Goal: Information Seeking & Learning: Learn about a topic

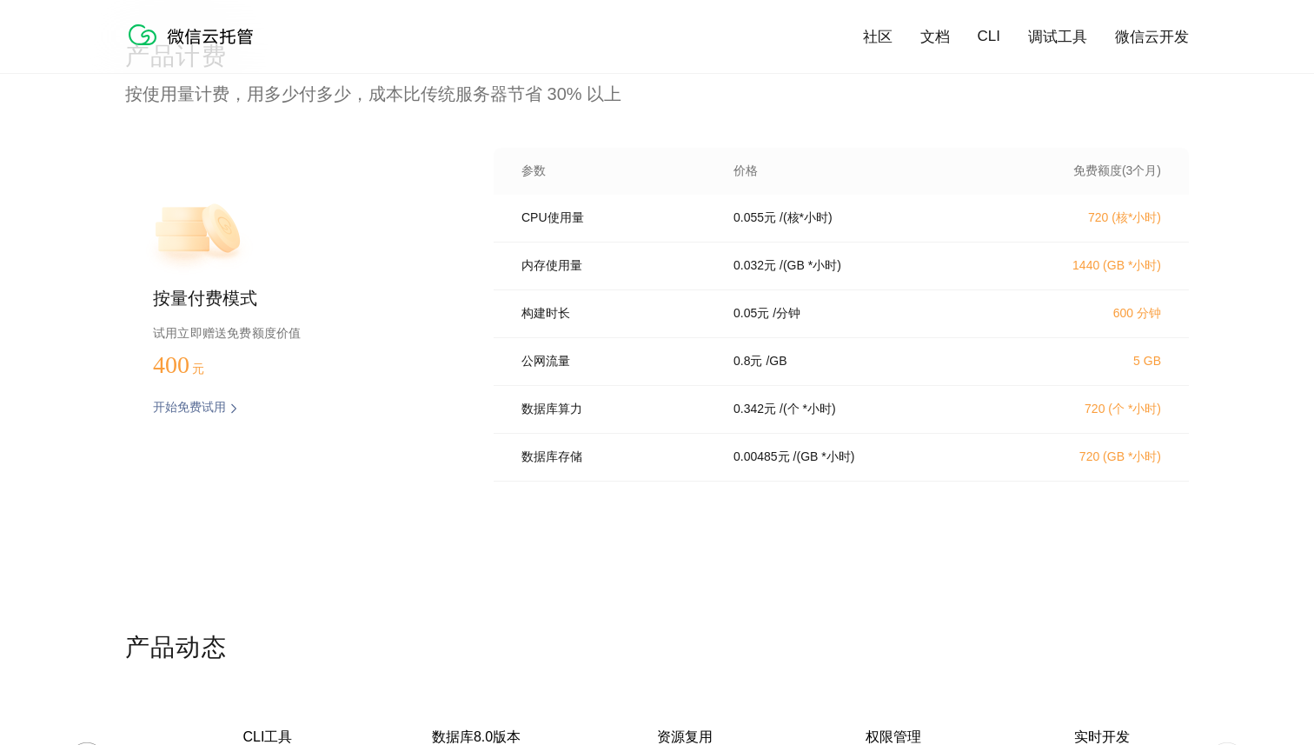
scroll to position [3485, 0]
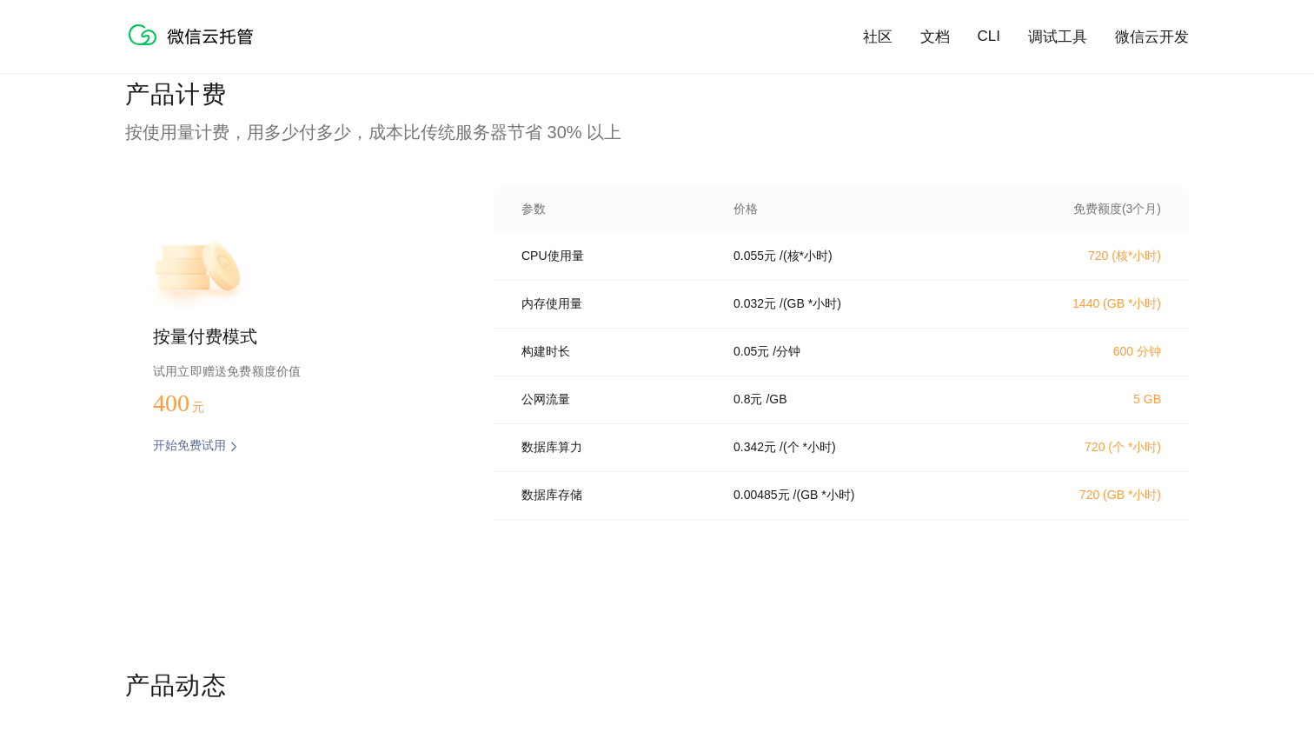
click at [874, 358] on div "0.05 元 / 分钟" at bounding box center [859, 352] width 292 height 16
click at [822, 553] on div "产品计费 按使用量计费，用多少付多少，成本比传统服务器节省 30% 以上 按量付费模式 试用立即赠送免费额度价值 400 元 开始免费试用 预估费用 参数 价…" at bounding box center [657, 373] width 1064 height 591
click at [815, 157] on div "产品计费 按使用量计费，用多少付多少，成本比传统服务器节省 30% 以上 按量付费模式 试用立即赠送免费额度价值 400 元 开始免费试用 预估费用 参数 价…" at bounding box center [657, 373] width 1064 height 591
click at [771, 608] on div "产品计费 按使用量计费，用多少付多少，成本比传统服务器节省 30% 以上 按量付费模式 试用立即赠送免费额度价值 400 元 开始免费试用 预估费用 参数 价…" at bounding box center [657, 373] width 1064 height 591
click at [889, 573] on div "产品计费 按使用量计费，用多少付多少，成本比传统服务器节省 30% 以上 按量付费模式 试用立即赠送免费额度价值 400 元 开始免费试用 预估费用 参数 价…" at bounding box center [657, 373] width 1064 height 591
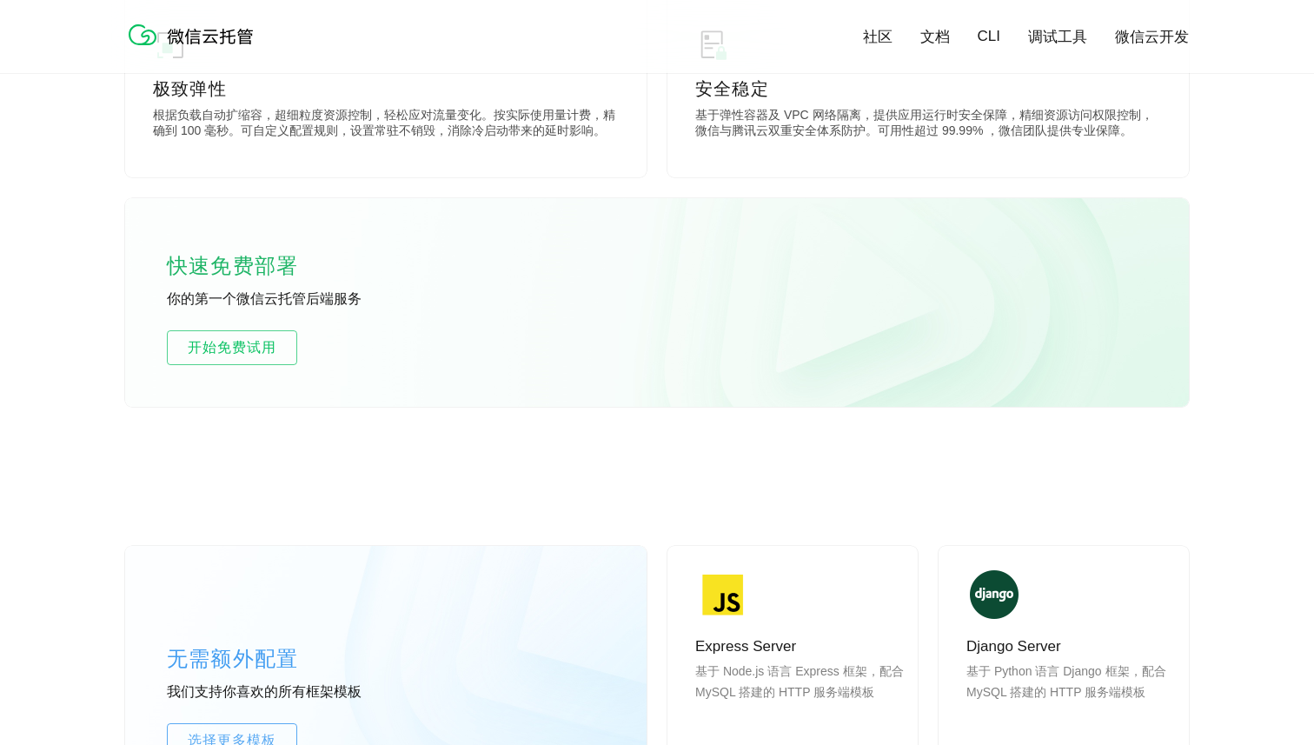
scroll to position [951, 0]
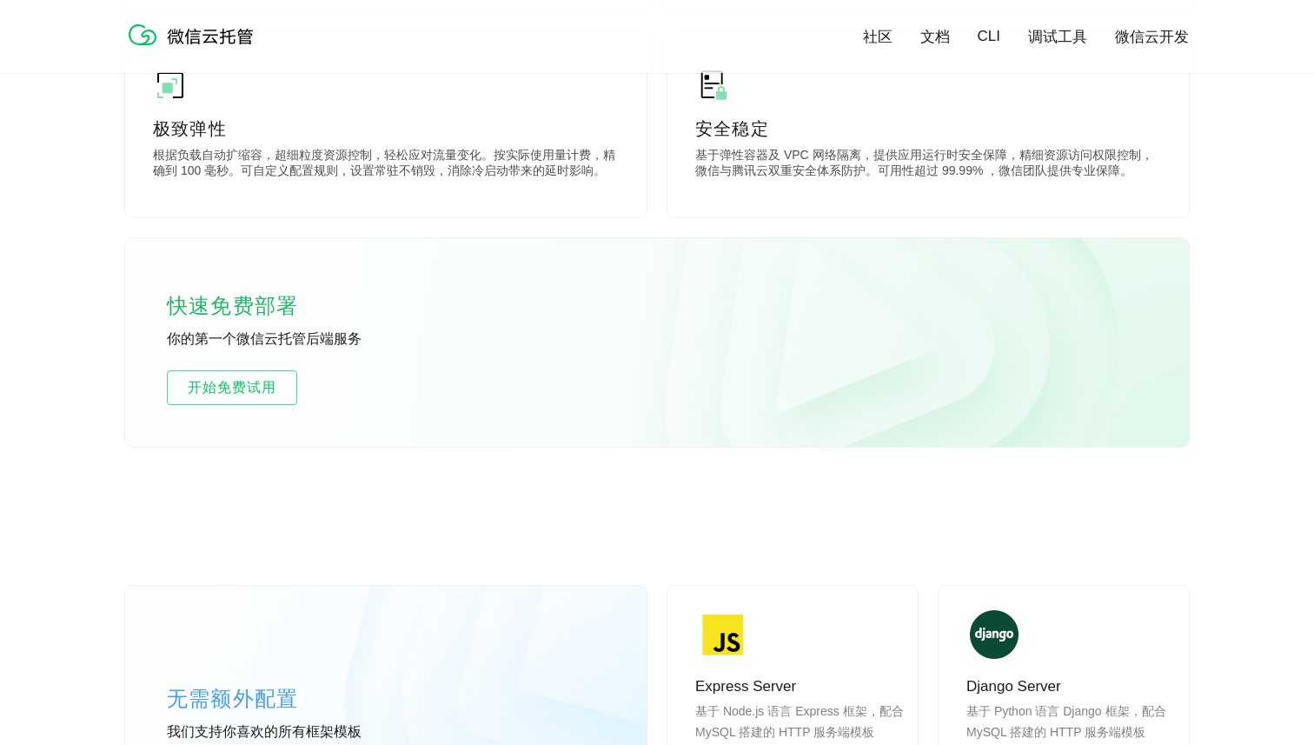
click at [1046, 40] on link "调试工具" at bounding box center [1057, 37] width 59 height 20
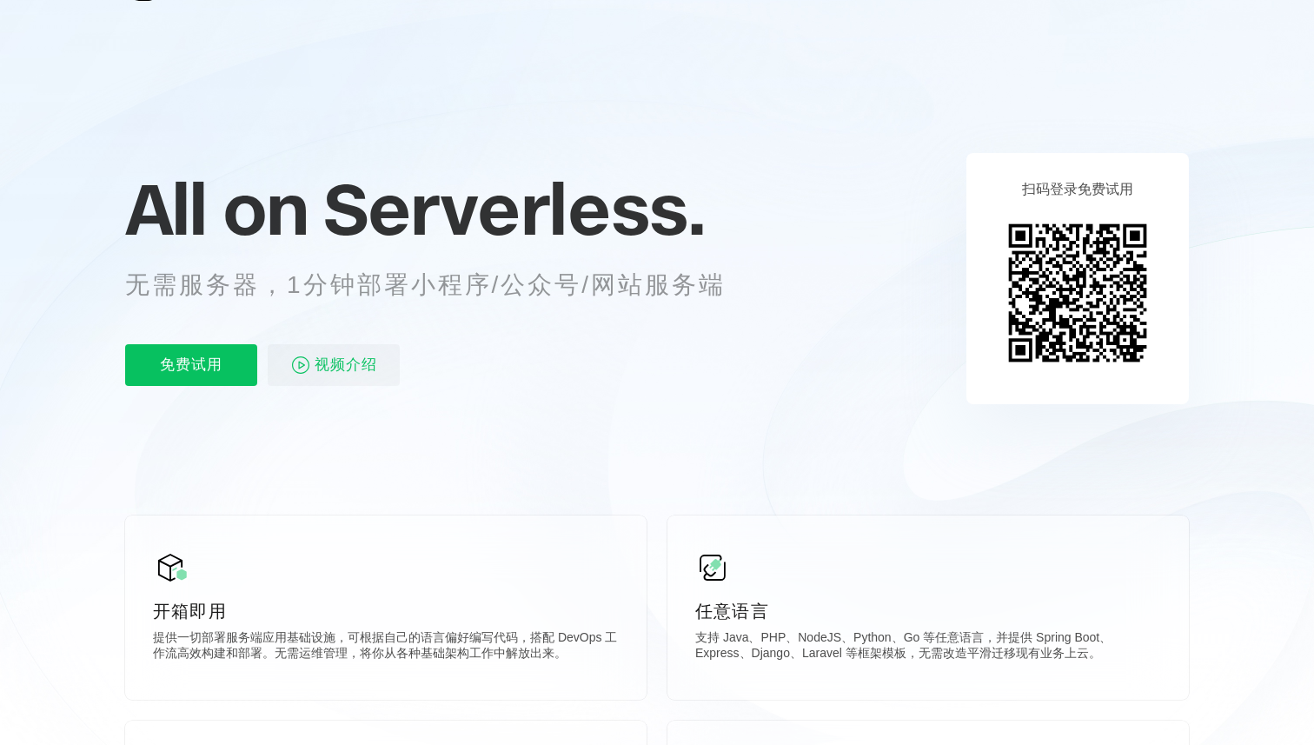
scroll to position [64, 0]
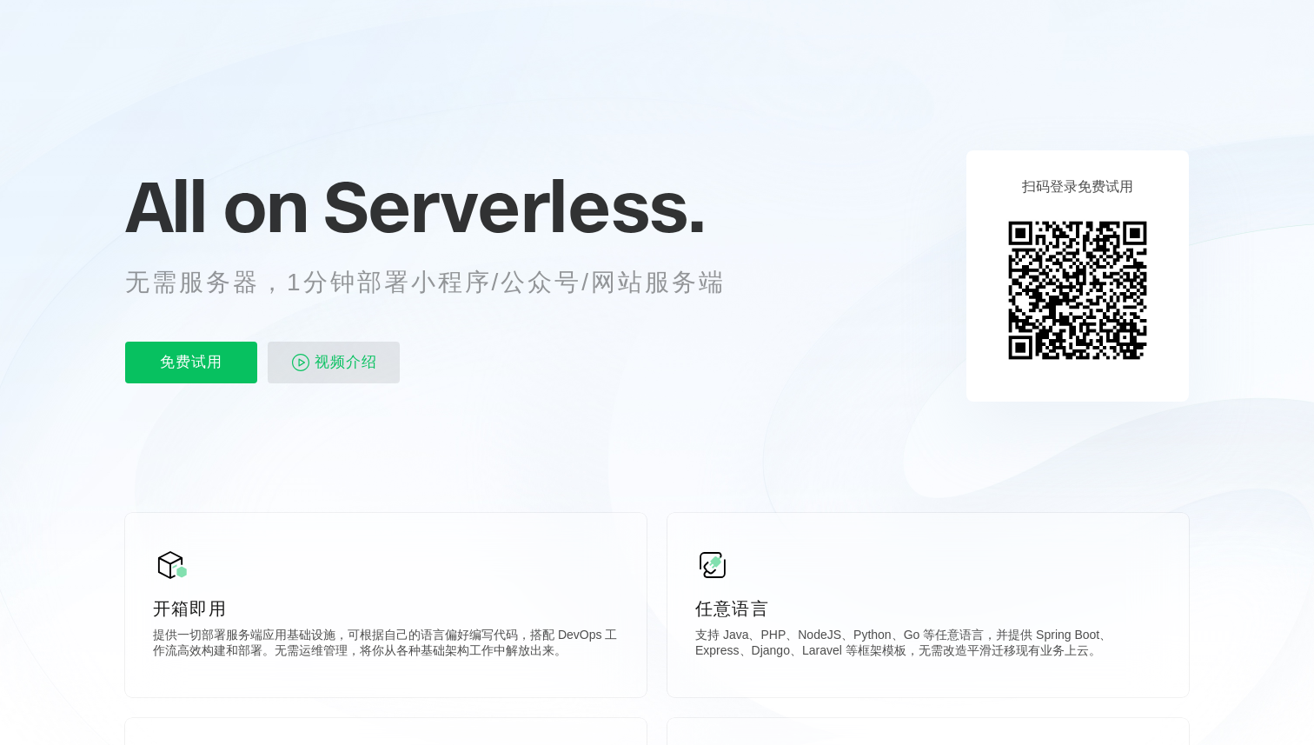
click at [348, 363] on span "视频介绍" at bounding box center [346, 363] width 63 height 42
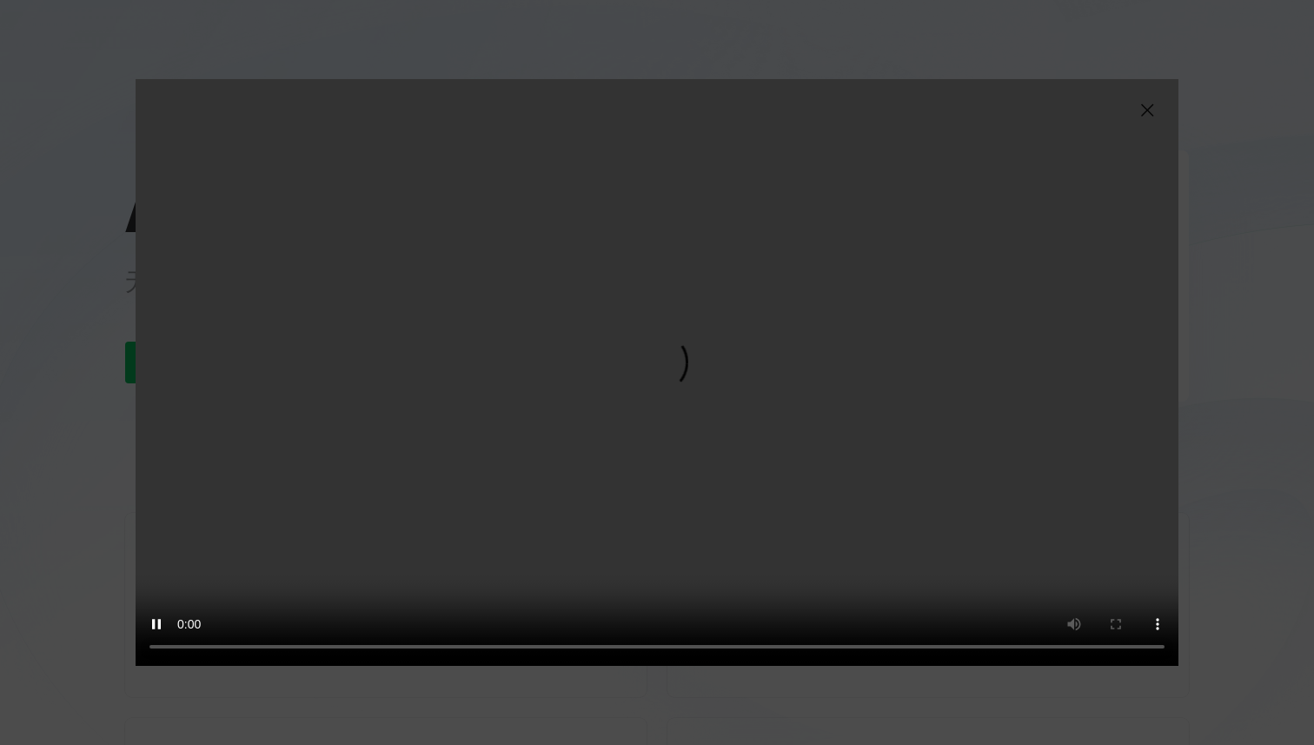
click at [1145, 116] on img at bounding box center [1147, 110] width 21 height 21
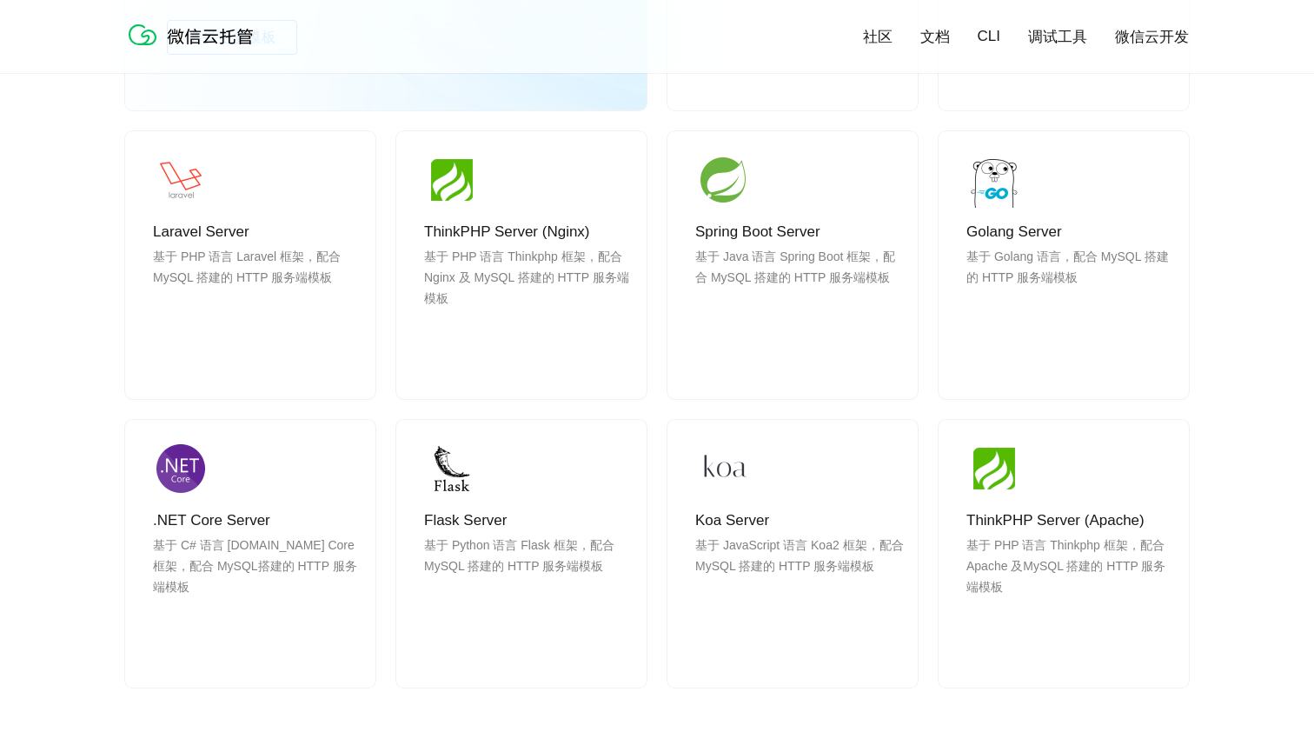
scroll to position [1680, 0]
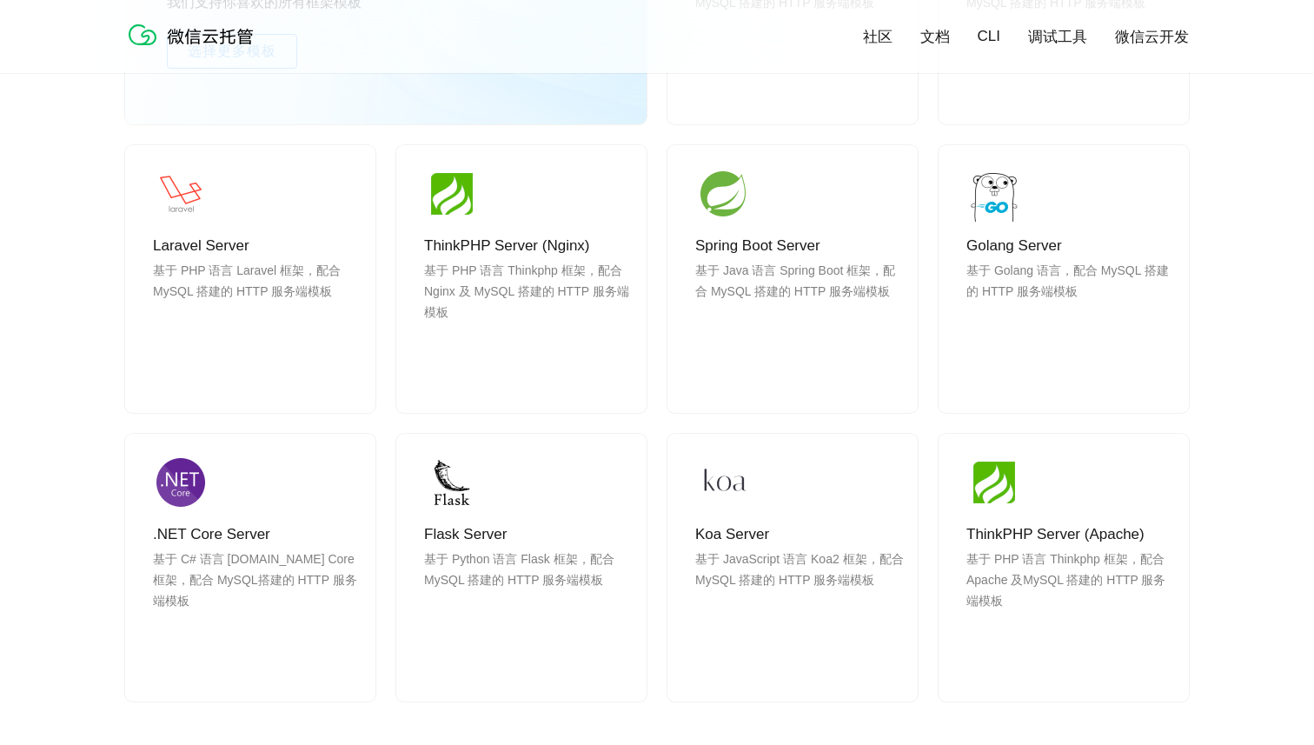
click at [1126, 38] on link "微信云开发" at bounding box center [1152, 37] width 74 height 20
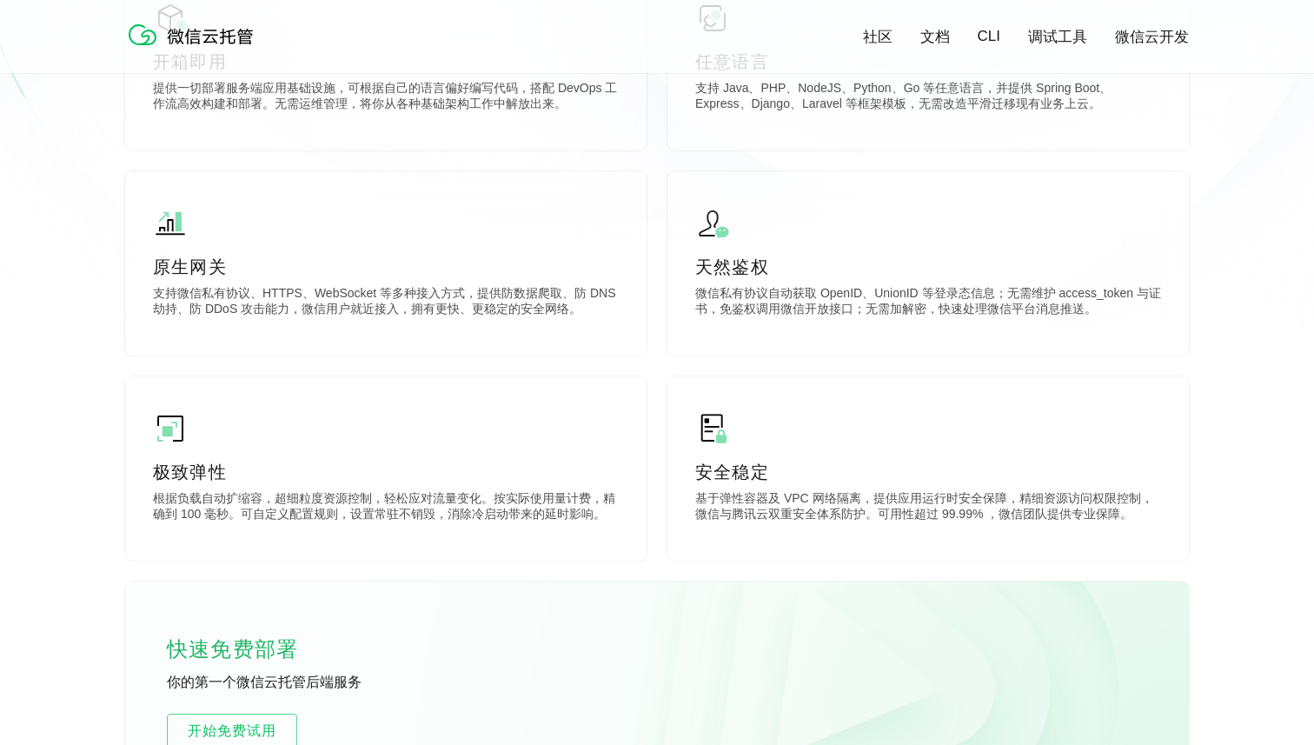
scroll to position [0, 0]
